Goal: Information Seeking & Learning: Learn about a topic

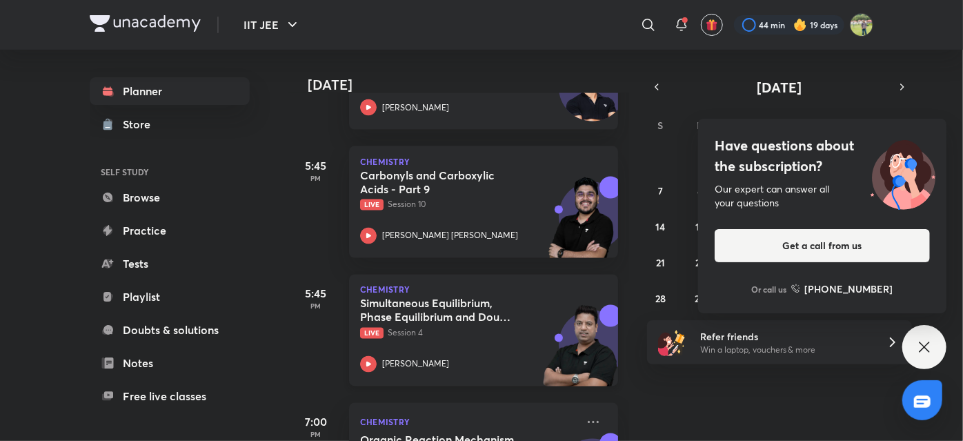
scroll to position [1199, 0]
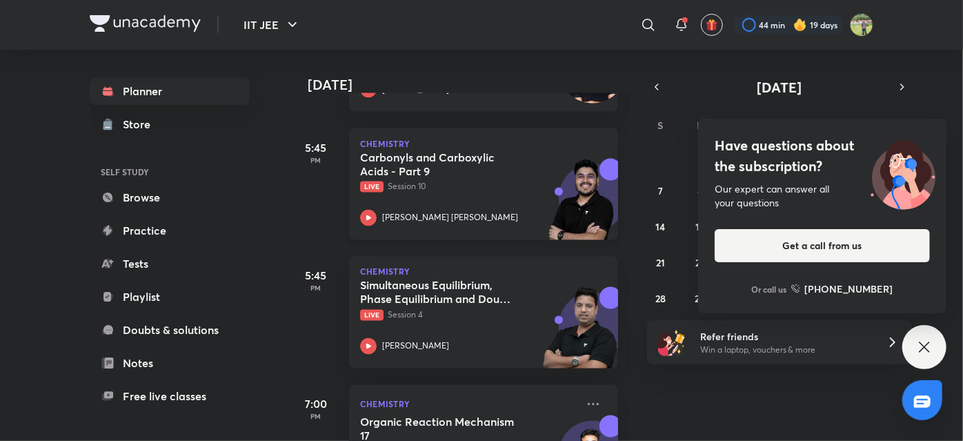
click at [429, 201] on div "Carbonyls and Carboxylic Acids - Part 9 Live Session 10 [PERSON_NAME] [PERSON_N…" at bounding box center [468, 188] width 217 height 76
